Goal: Navigation & Orientation: Find specific page/section

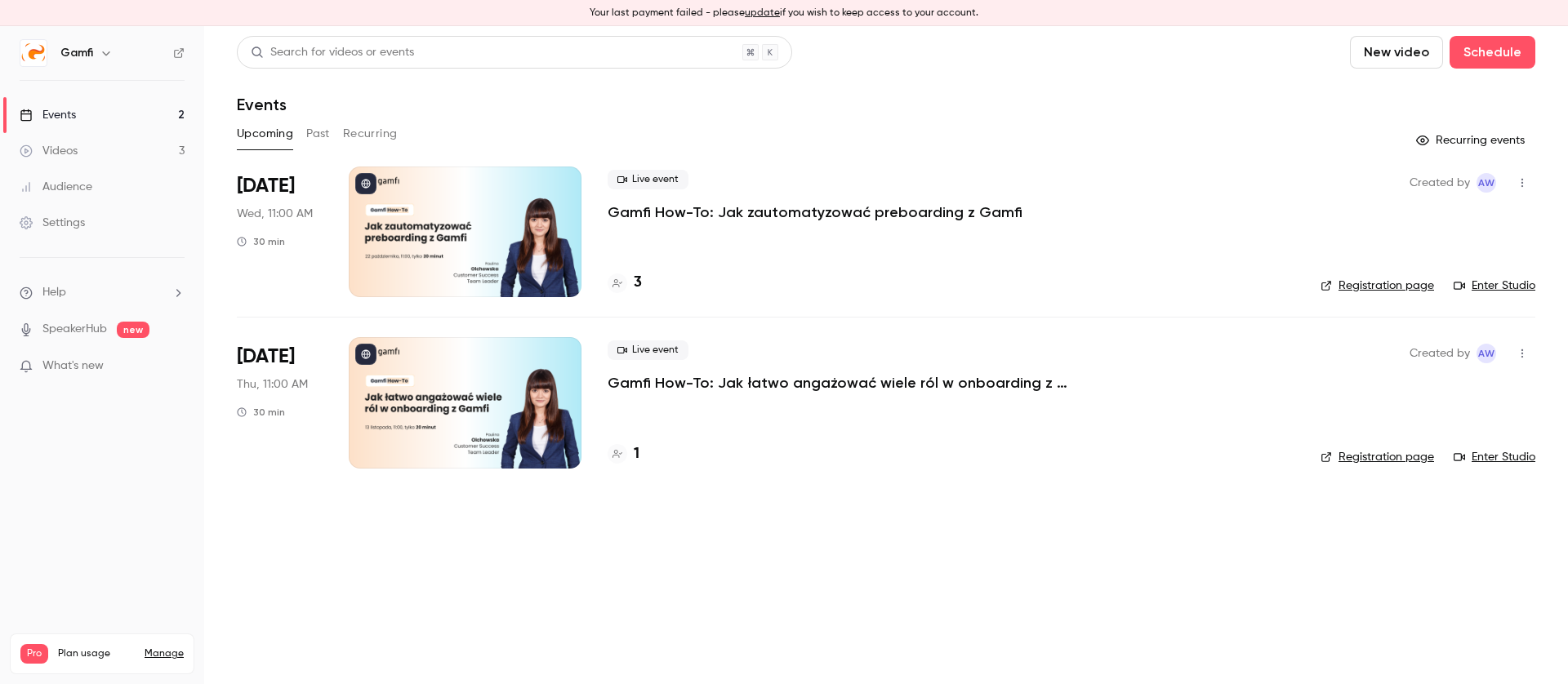
click at [874, 381] on p "Gamfi How-To: Jak łatwo angażować wiele ról w onboarding z Gamfi" at bounding box center [853, 383] width 490 height 20
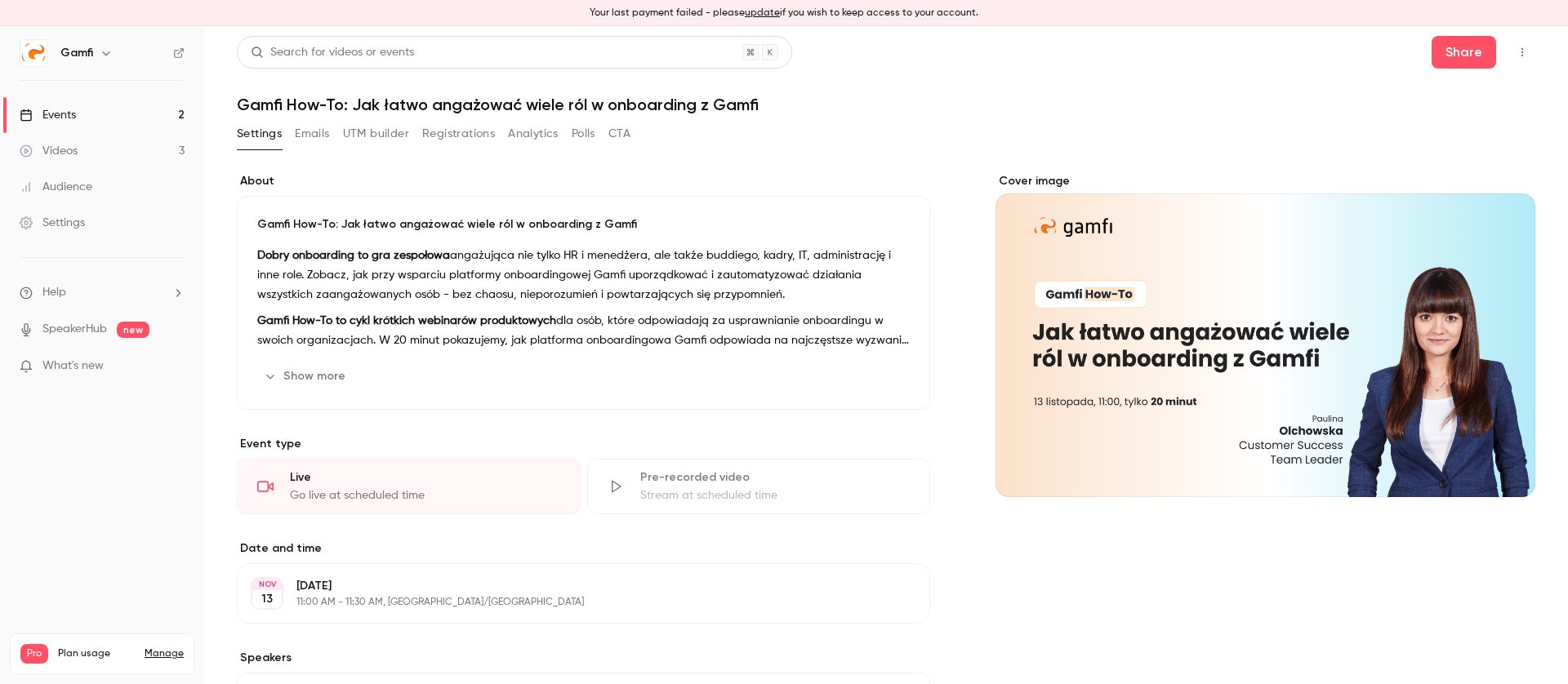
click at [465, 136] on button "Registrations" at bounding box center [458, 134] width 73 height 26
click at [60, 154] on div "Videos" at bounding box center [49, 151] width 58 height 16
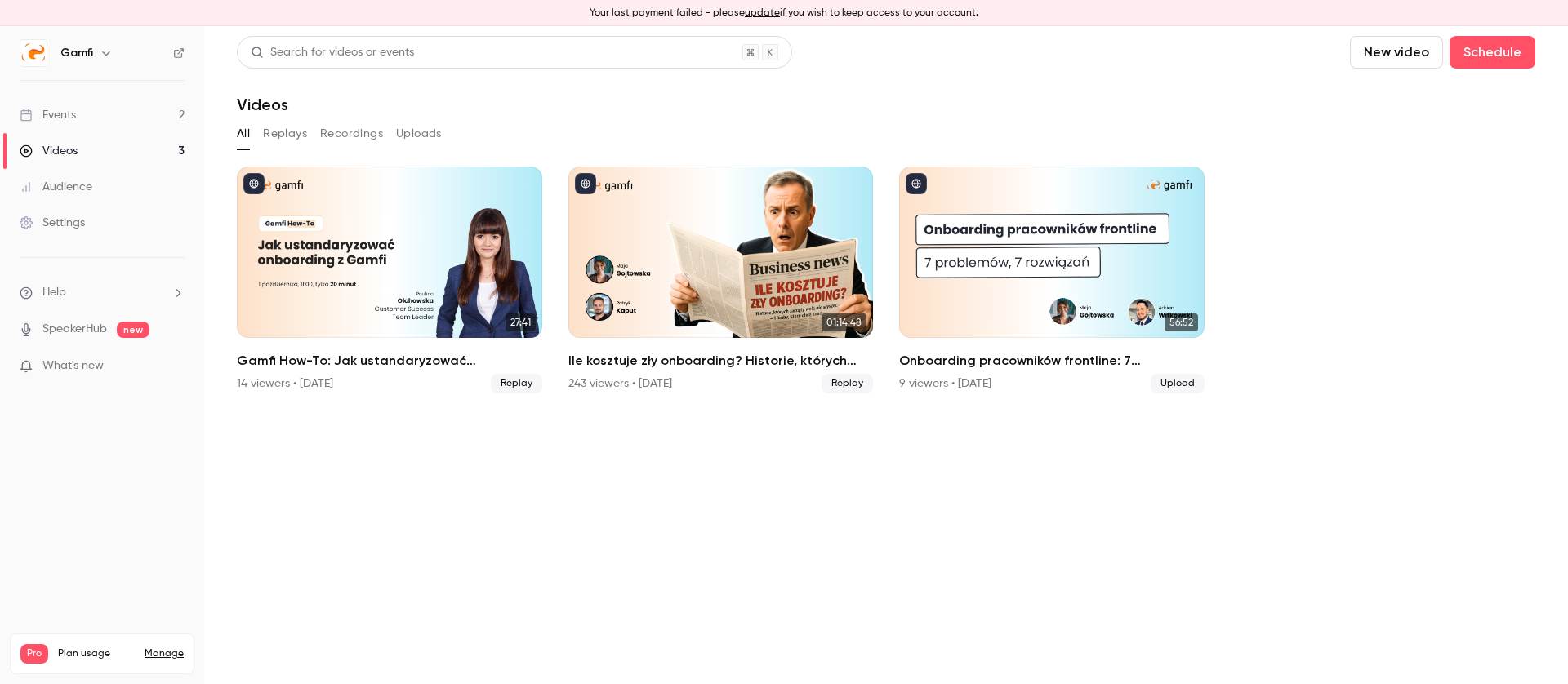
click at [94, 185] on link "Audience" at bounding box center [102, 187] width 204 height 36
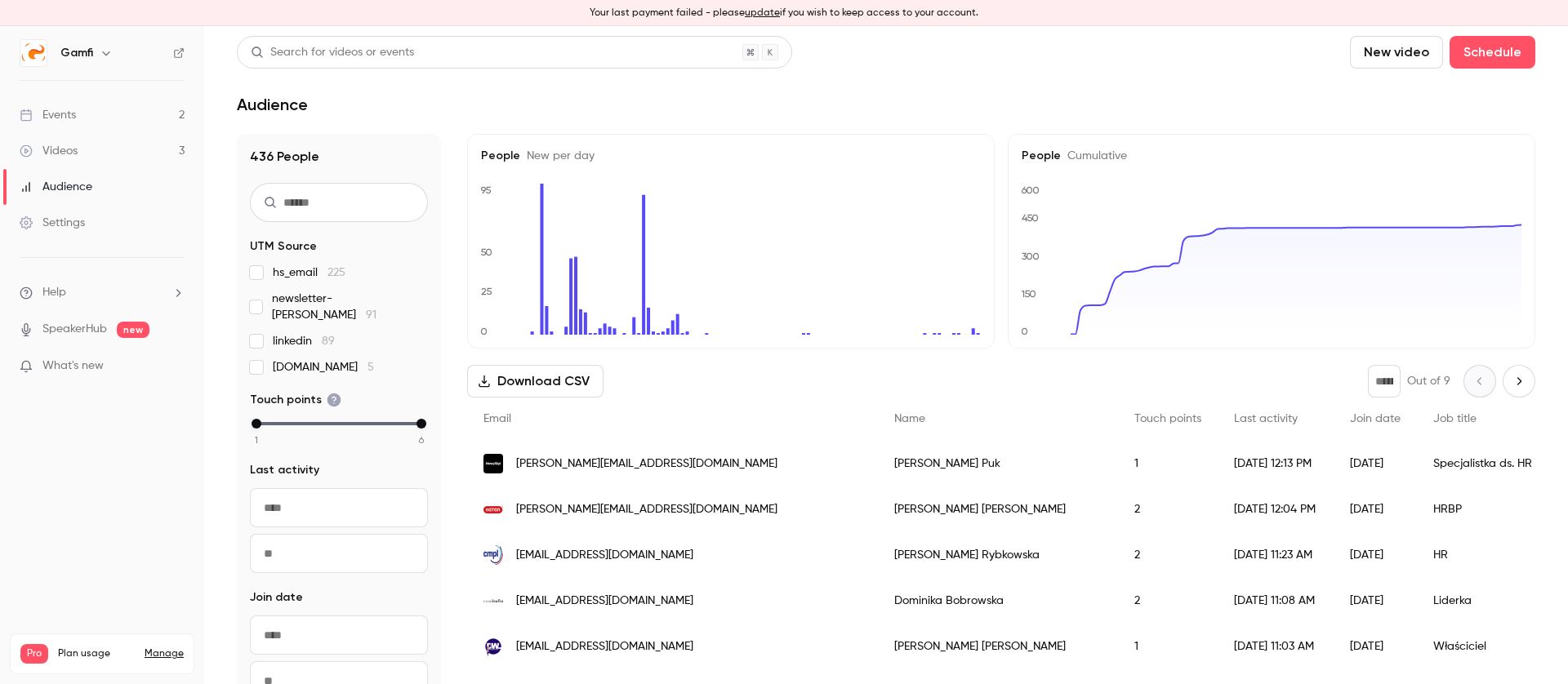
click at [106, 147] on link "Videos 3" at bounding box center [102, 150] width 204 height 36
